Goal: Check status: Check status

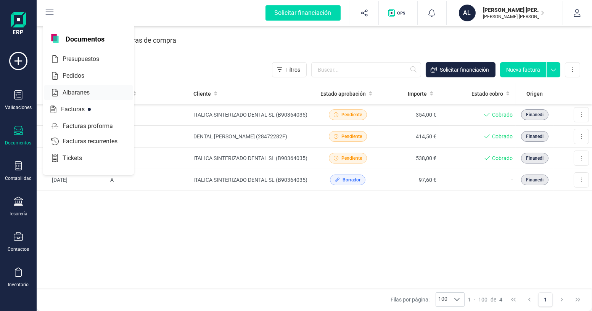
click at [80, 94] on span "Albaranes" at bounding box center [82, 92] width 44 height 9
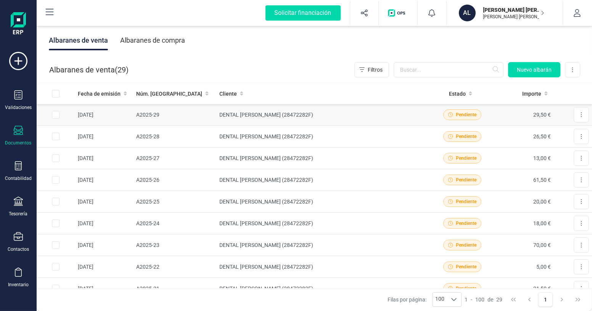
click at [403, 120] on td "DENTAL [PERSON_NAME] (28472282F)" at bounding box center [324, 115] width 216 height 22
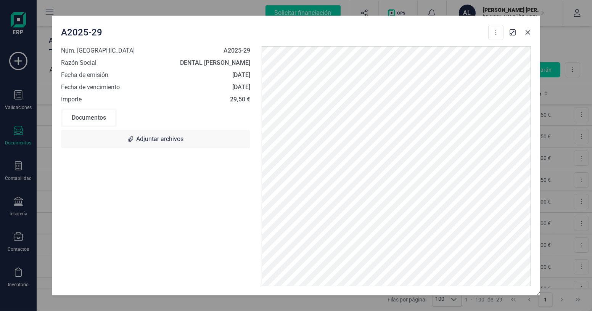
click at [528, 33] on icon "Close" at bounding box center [528, 32] width 6 height 6
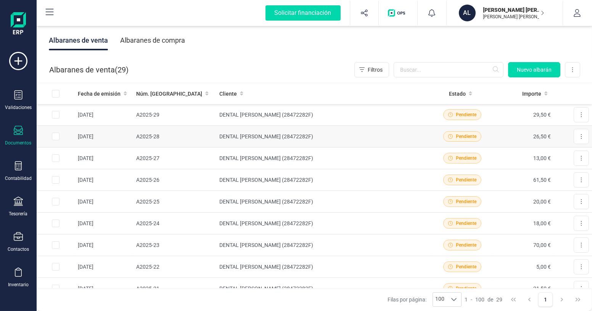
click at [326, 133] on td "DENTAL [PERSON_NAME] (28472282F)" at bounding box center [324, 137] width 216 height 22
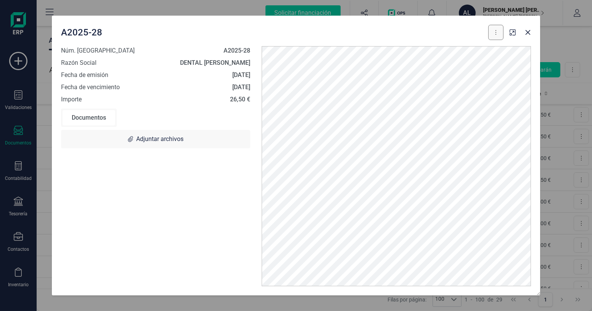
click at [494, 35] on button at bounding box center [495, 32] width 15 height 15
click at [530, 34] on icon "Close" at bounding box center [528, 32] width 6 height 6
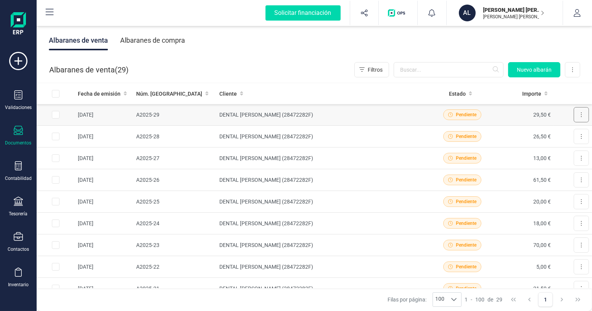
click at [574, 116] on button at bounding box center [581, 114] width 15 height 15
click at [465, 113] on span "Pendiente" at bounding box center [466, 114] width 21 height 7
